Goal: Task Accomplishment & Management: Manage account settings

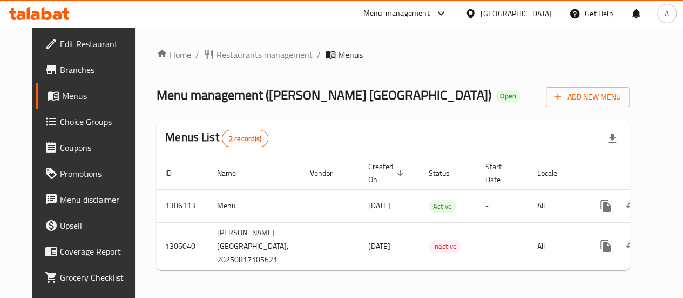
drag, startPoint x: 63, startPoint y: 70, endPoint x: 334, endPoint y: 15, distance: 277.2
click at [64, 69] on span "Branches" at bounding box center [98, 69] width 77 height 13
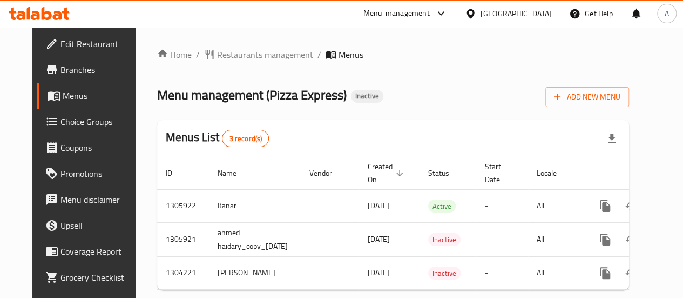
scroll to position [0, 39]
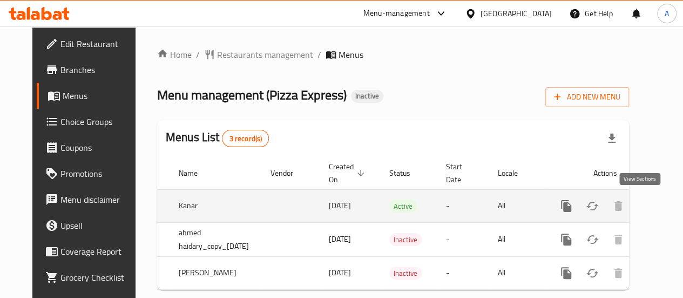
click at [645, 210] on icon "enhanced table" at bounding box center [644, 205] width 13 height 13
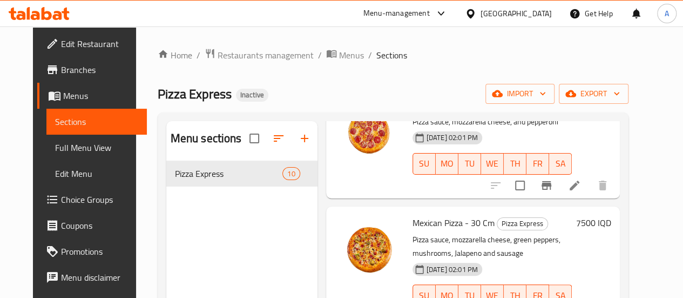
click at [61, 76] on span "Branches" at bounding box center [99, 69] width 77 height 13
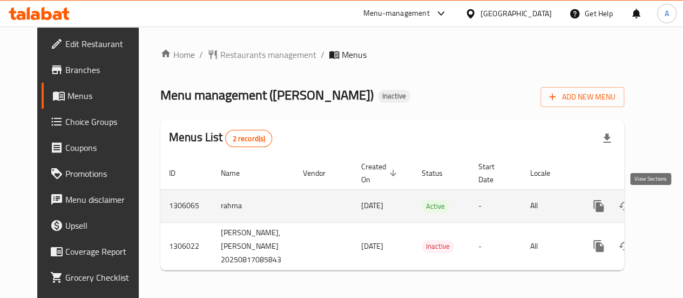
click at [672, 202] on icon "enhanced table" at bounding box center [677, 206] width 10 height 10
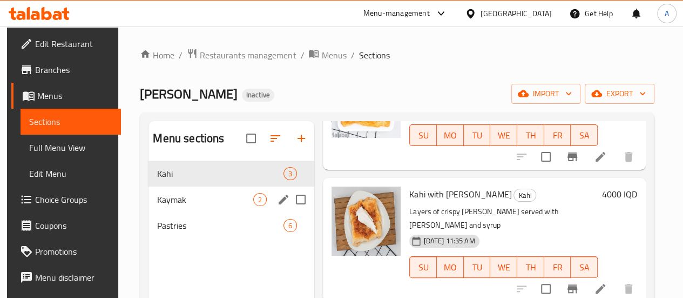
click at [182, 206] on span "Kaymak" at bounding box center [205, 199] width 96 height 13
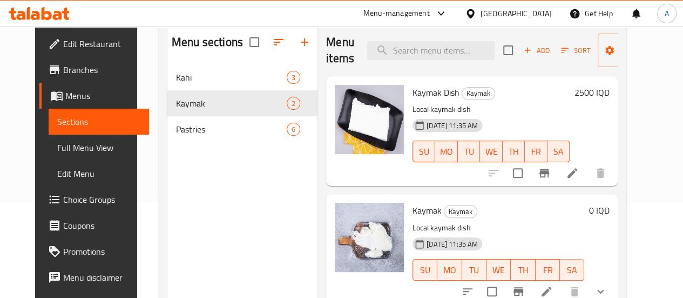
scroll to position [43, 0]
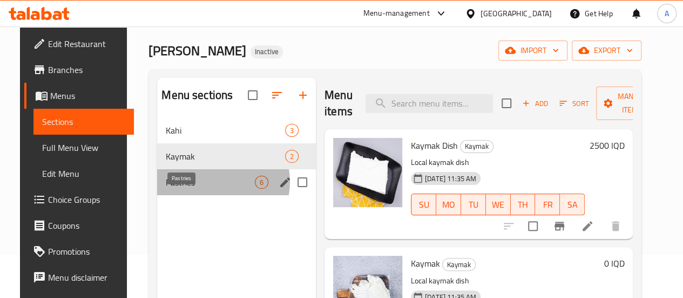
click at [210, 188] on span "Pastries" at bounding box center [210, 182] width 89 height 13
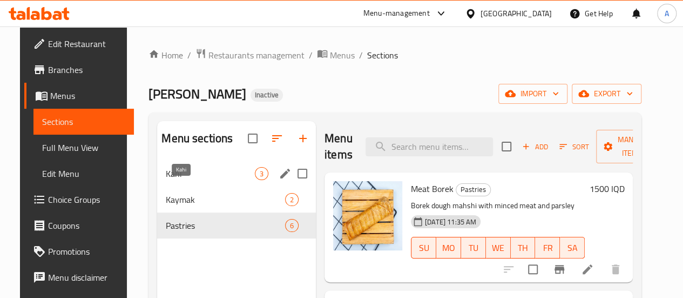
drag, startPoint x: 190, startPoint y: 184, endPoint x: 196, endPoint y: 184, distance: 6.0
click at [190, 180] on span "Kahi" at bounding box center [210, 173] width 89 height 13
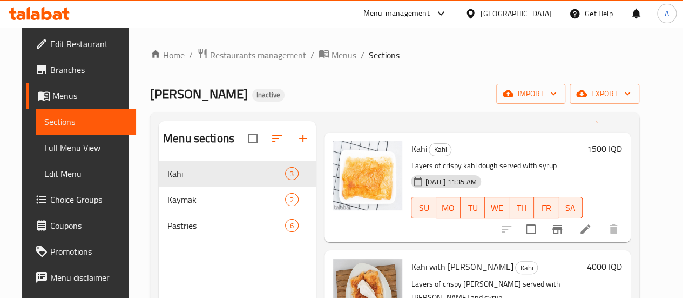
scroll to position [54, 0]
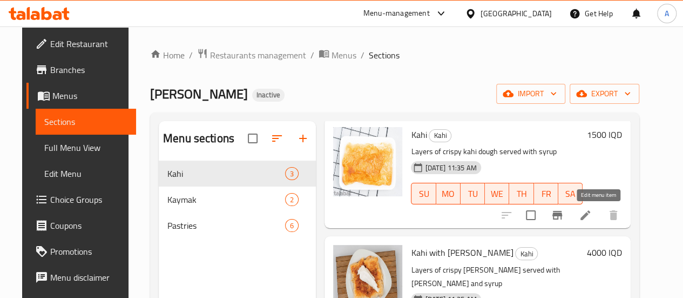
click at [592, 214] on icon at bounding box center [585, 214] width 13 height 13
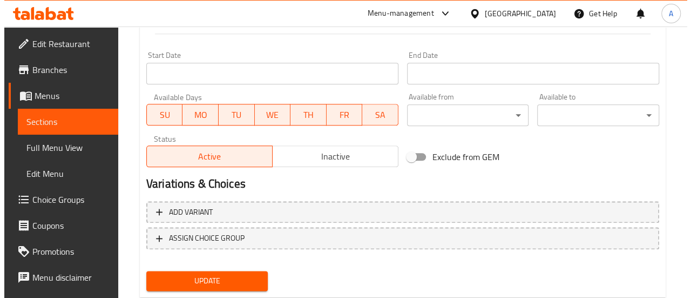
scroll to position [605, 0]
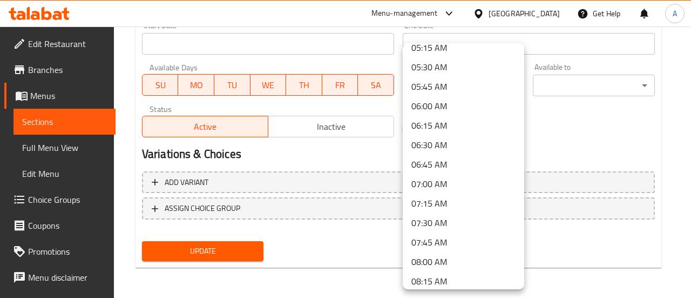
scroll to position [378, 0]
drag, startPoint x: 436, startPoint y: 148, endPoint x: 561, endPoint y: 97, distance: 134.2
click at [436, 147] on li "06:00 AM" at bounding box center [464, 145] width 122 height 19
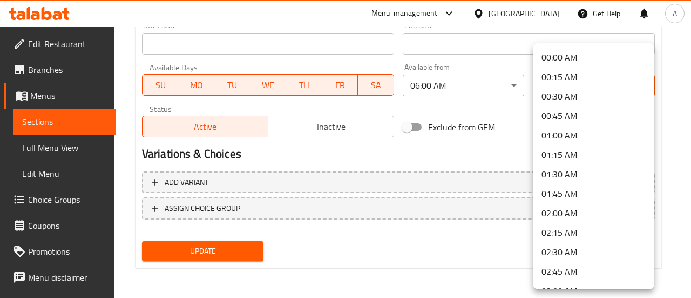
click at [477, 90] on div at bounding box center [345, 149] width 691 height 298
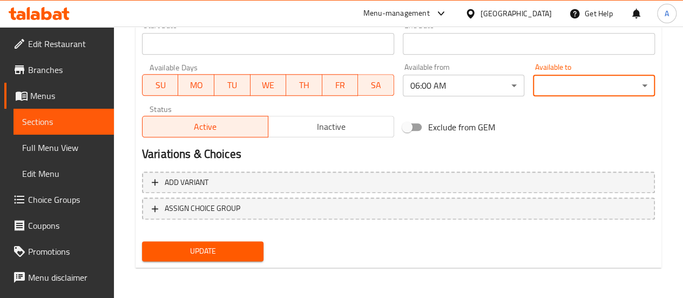
click at [476, 90] on div "00:00 AM 00:15 AM 00:30 AM 00:45 AM 01:00 AM 01:15 AM 01:30 AM 01:45 AM 02:00 A…" at bounding box center [341, 149] width 683 height 298
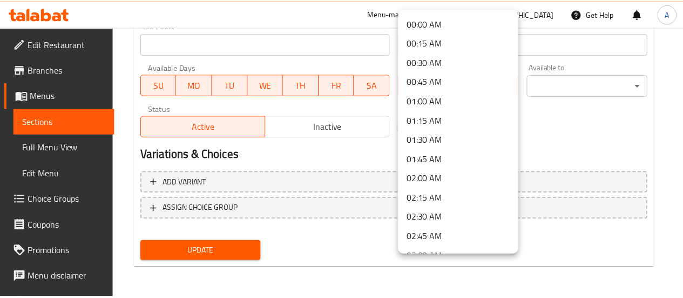
scroll to position [358, 0]
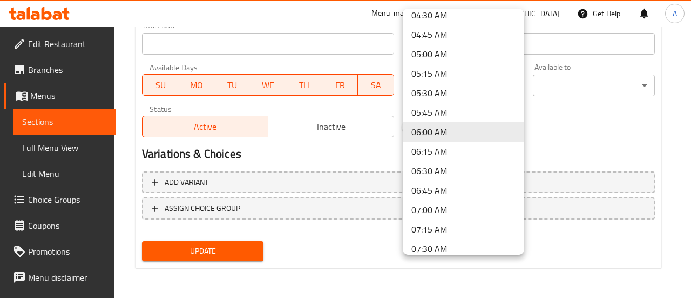
click at [564, 133] on div at bounding box center [345, 149] width 691 height 298
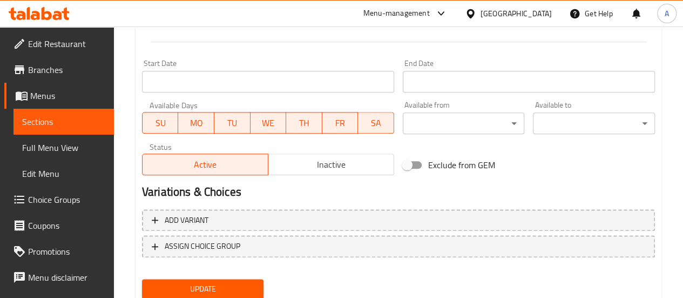
scroll to position [605, 0]
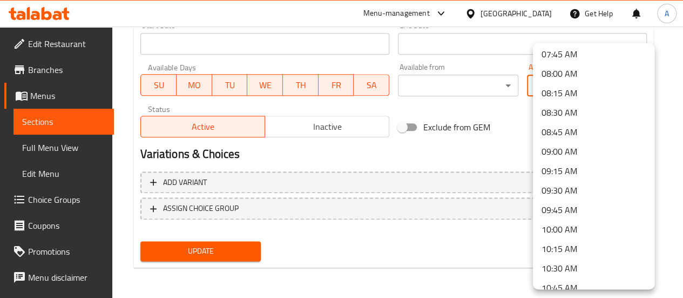
scroll to position [756, 0]
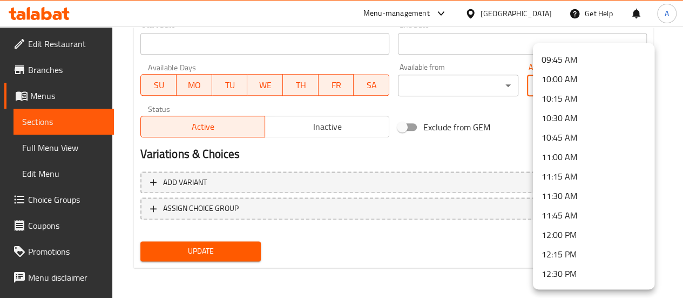
drag, startPoint x: 564, startPoint y: 77, endPoint x: 492, endPoint y: 151, distance: 103.5
click at [564, 76] on li "10:00 AM" at bounding box center [594, 78] width 122 height 19
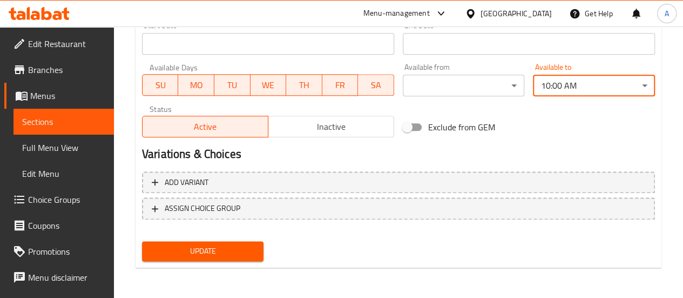
drag, startPoint x: 210, startPoint y: 251, endPoint x: 264, endPoint y: 220, distance: 62.2
click at [209, 250] on span "Update" at bounding box center [203, 251] width 105 height 14
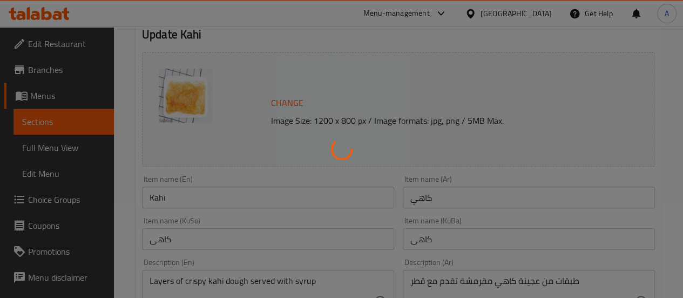
scroll to position [0, 0]
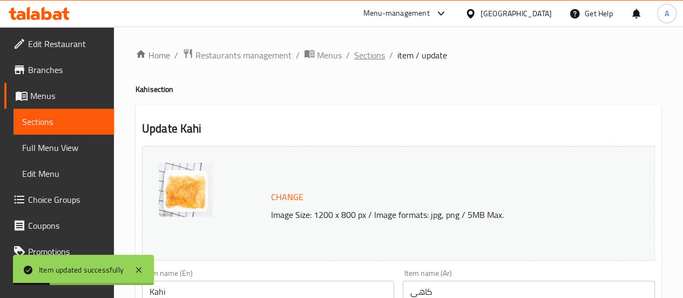
click at [374, 56] on span "Sections" at bounding box center [369, 55] width 31 height 13
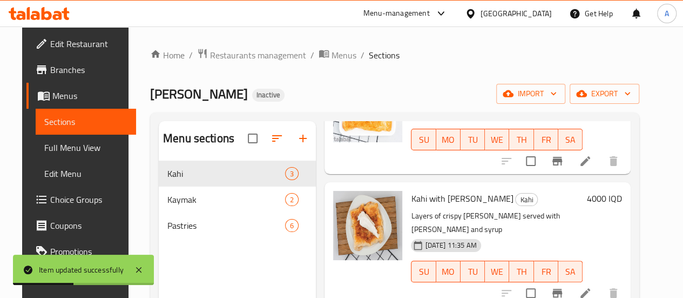
scroll to position [112, 0]
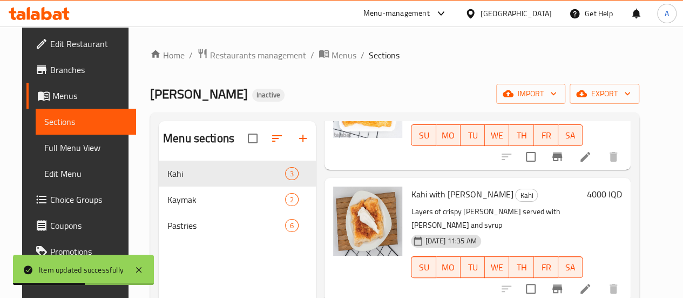
click at [590, 279] on li at bounding box center [585, 288] width 30 height 19
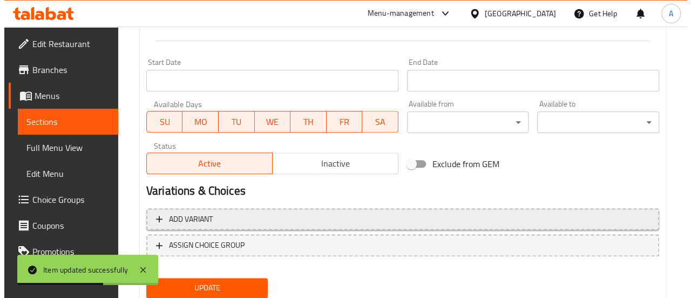
scroll to position [605, 0]
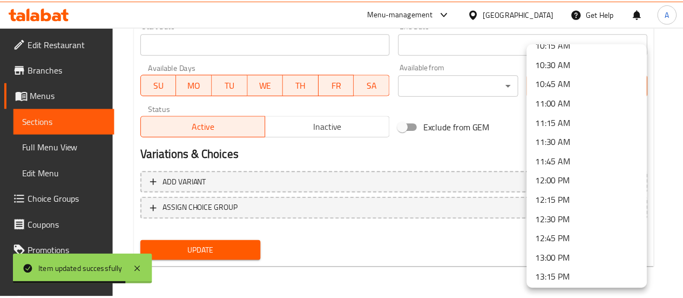
scroll to position [756, 0]
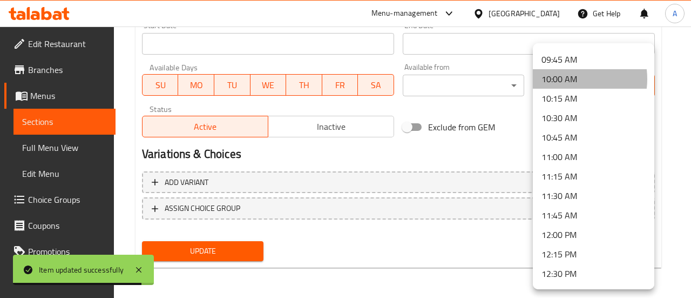
click at [565, 79] on li "10:00 AM" at bounding box center [594, 78] width 122 height 19
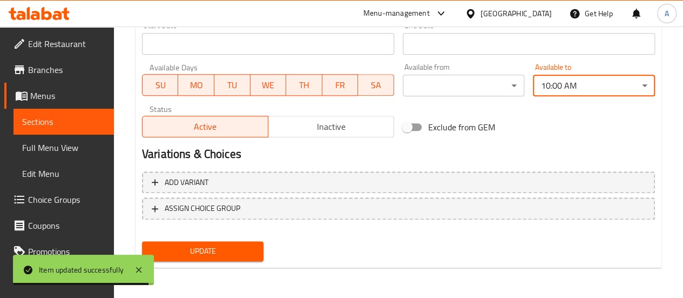
click at [209, 255] on span "Update" at bounding box center [203, 251] width 105 height 14
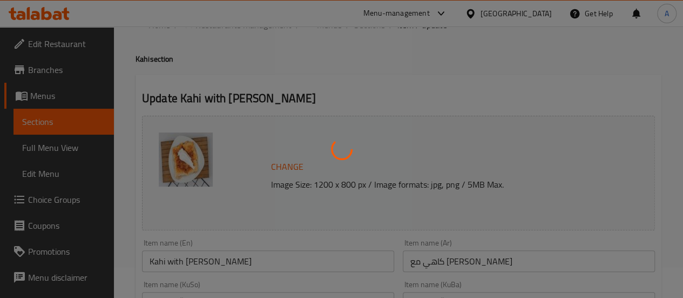
scroll to position [0, 0]
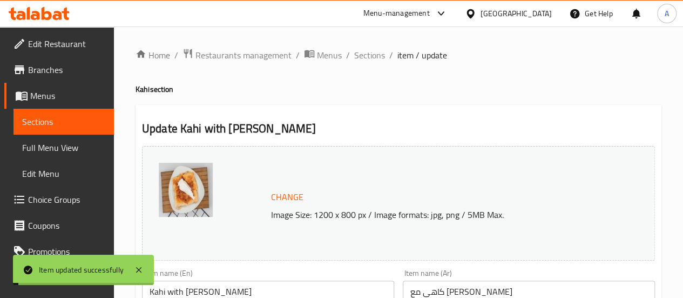
drag, startPoint x: 370, startPoint y: 57, endPoint x: 385, endPoint y: 69, distance: 18.8
click at [370, 57] on span "Sections" at bounding box center [369, 55] width 31 height 13
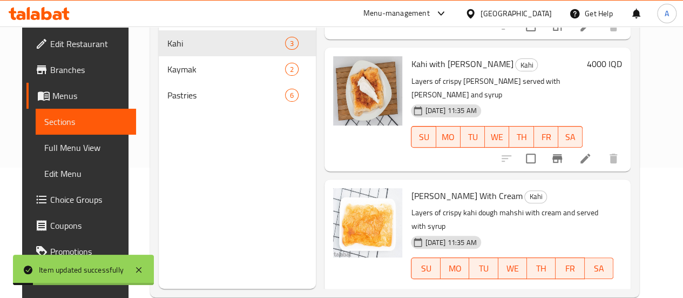
scroll to position [151, 0]
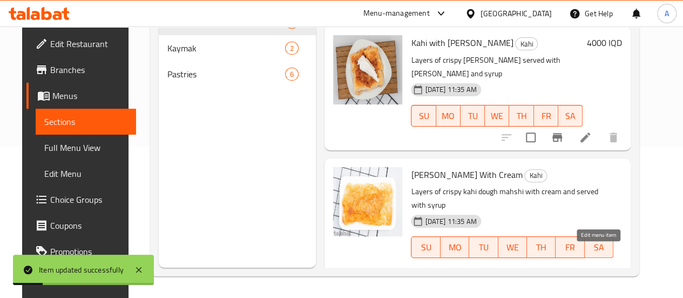
click at [590, 279] on icon at bounding box center [586, 284] width 10 height 10
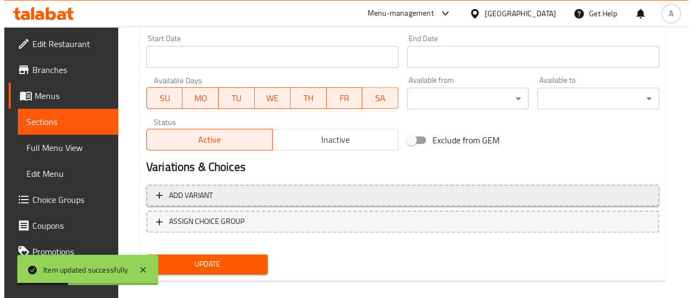
scroll to position [605, 0]
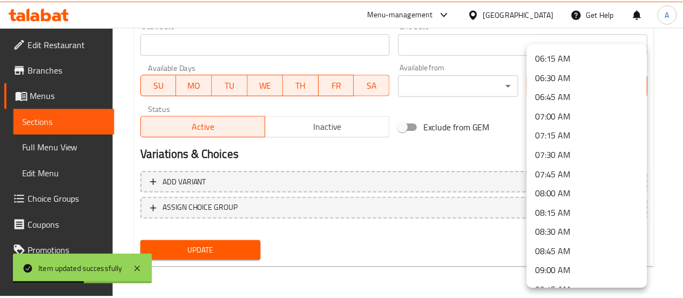
scroll to position [594, 0]
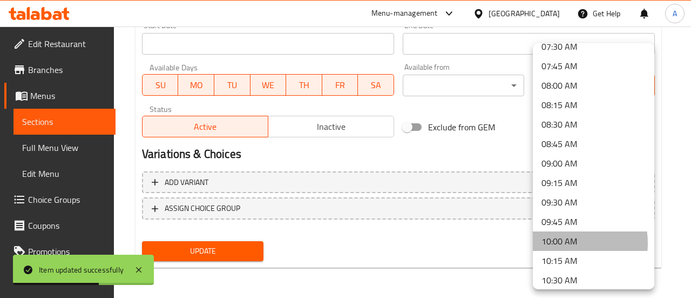
click at [561, 242] on li "10:00 AM" at bounding box center [594, 240] width 122 height 19
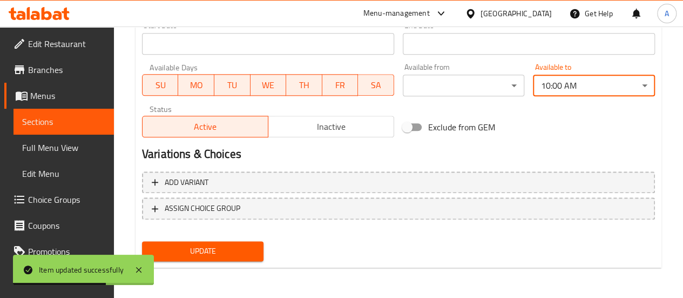
drag, startPoint x: 233, startPoint y: 250, endPoint x: 240, endPoint y: 248, distance: 7.3
click at [233, 249] on span "Update" at bounding box center [203, 251] width 105 height 14
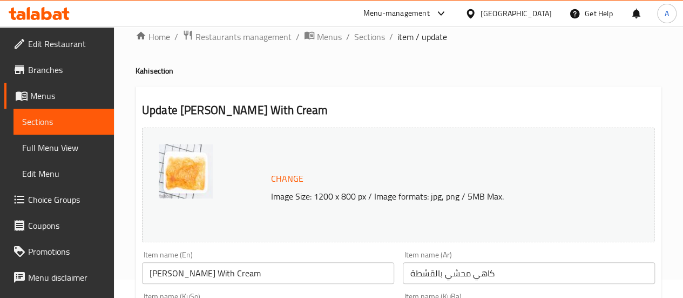
scroll to position [0, 0]
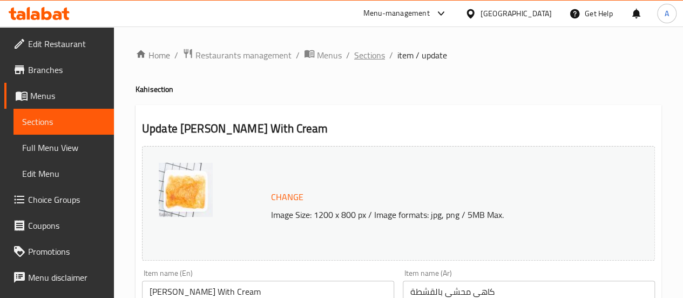
click at [372, 55] on span "Sections" at bounding box center [369, 55] width 31 height 13
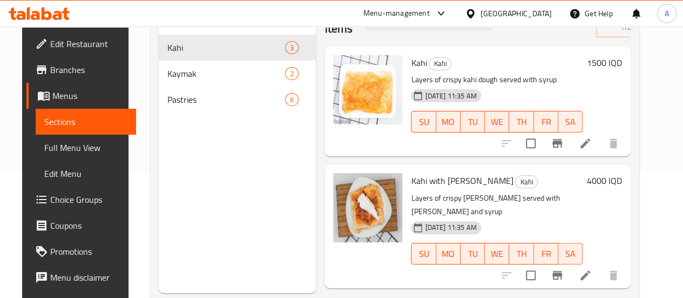
scroll to position [151, 0]
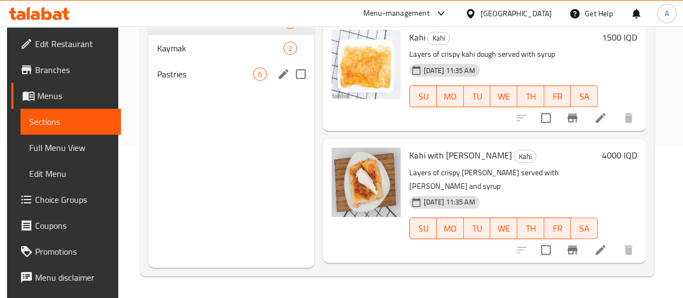
click at [177, 80] on span "Pastries" at bounding box center [205, 74] width 96 height 13
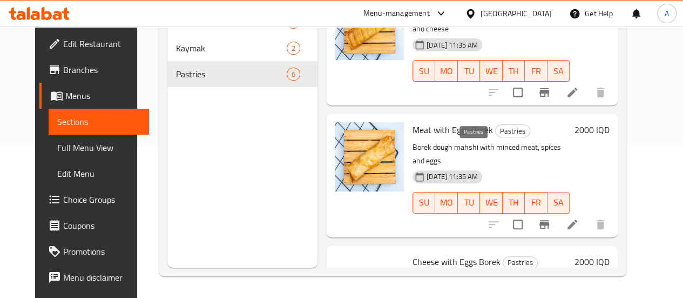
scroll to position [453, 0]
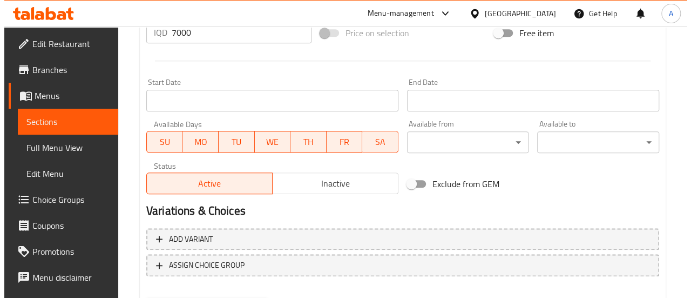
scroll to position [605, 0]
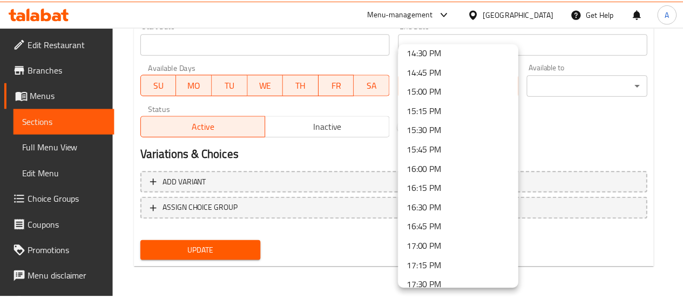
scroll to position [1134, 0]
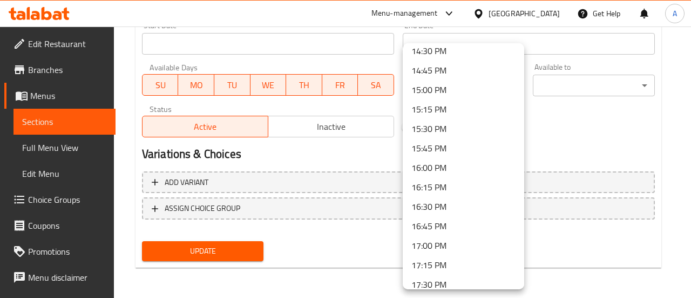
click at [458, 242] on li "17:00 PM" at bounding box center [464, 244] width 122 height 19
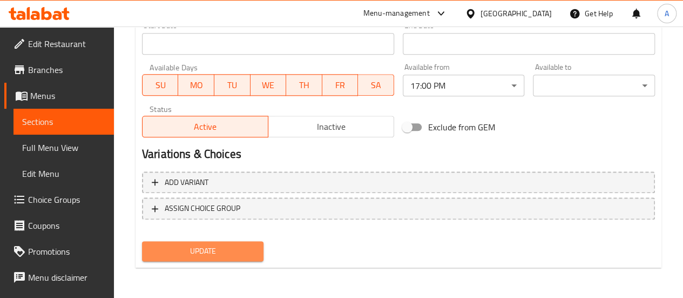
click at [180, 241] on button "Update" at bounding box center [203, 251] width 122 height 20
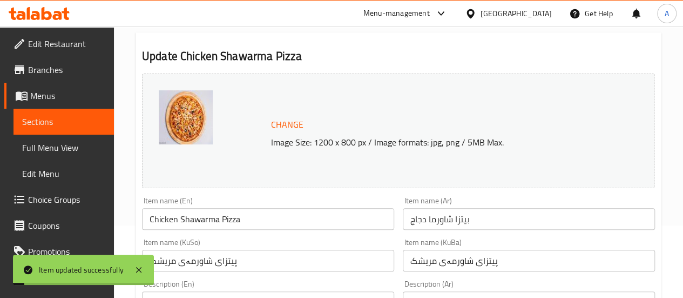
scroll to position [0, 0]
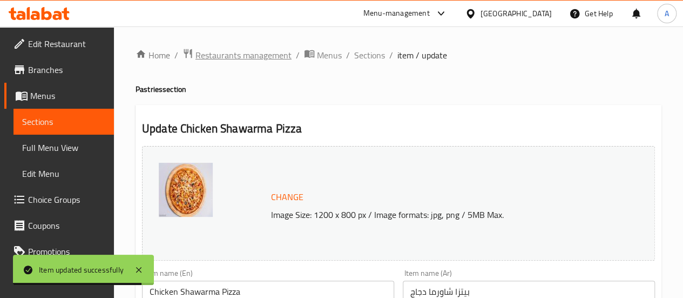
click at [240, 61] on span "Restaurants management" at bounding box center [244, 55] width 96 height 13
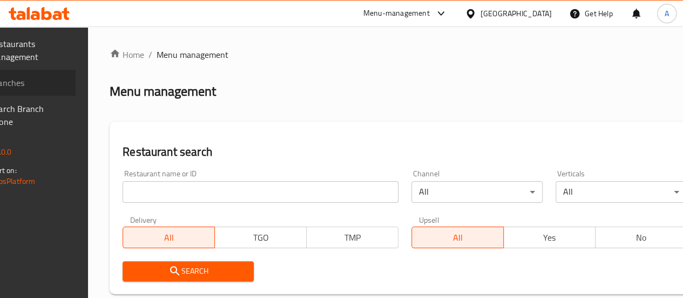
click at [39, 80] on span "Branches" at bounding box center [28, 82] width 77 height 13
